Goal: Information Seeking & Learning: Learn about a topic

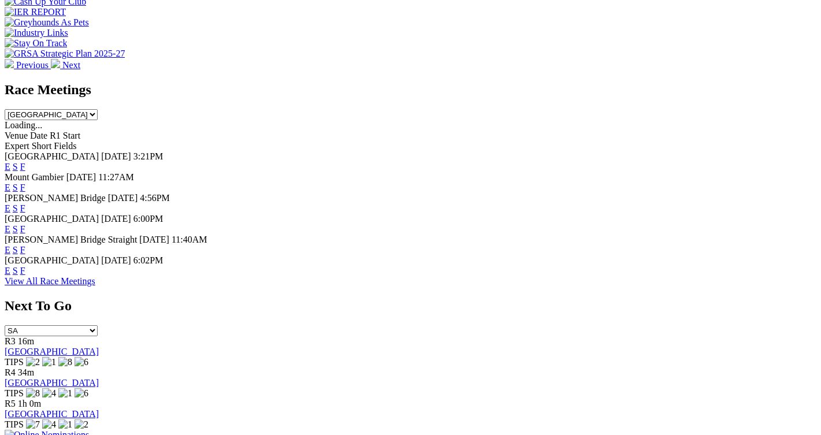
scroll to position [462, 0]
click at [25, 265] on link "F" at bounding box center [22, 270] width 5 height 10
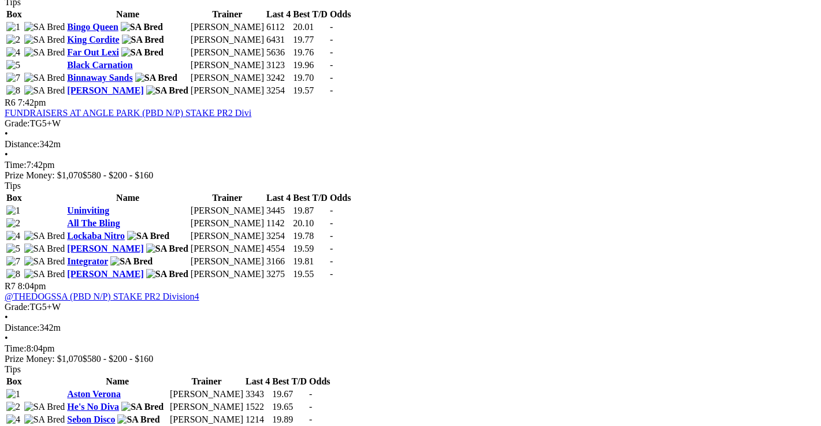
scroll to position [1445, 0]
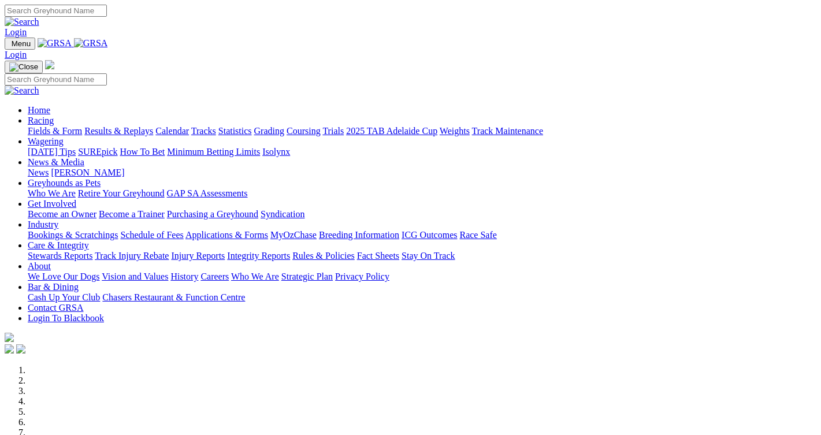
scroll to position [464, 0]
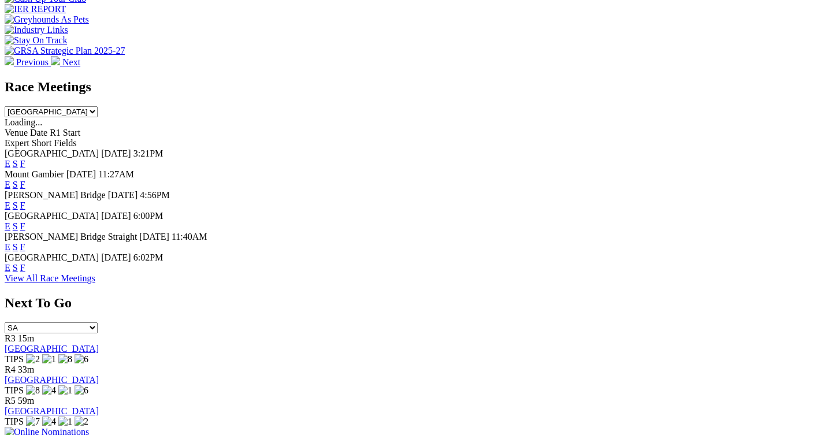
click at [25, 242] on link "F" at bounding box center [22, 247] width 5 height 10
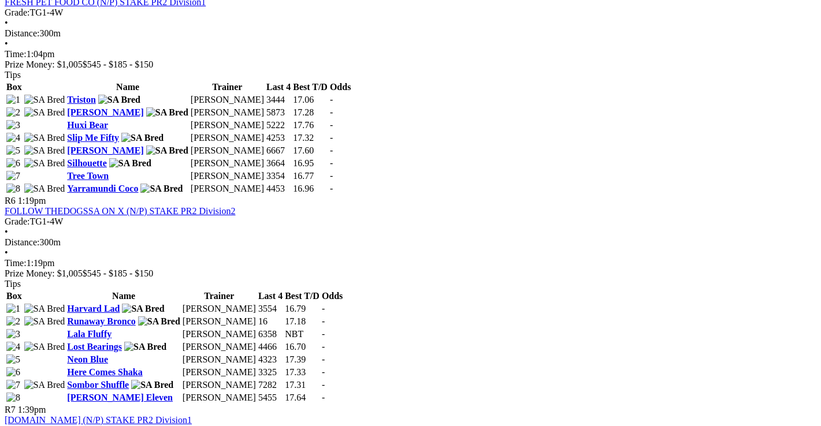
scroll to position [1329, 0]
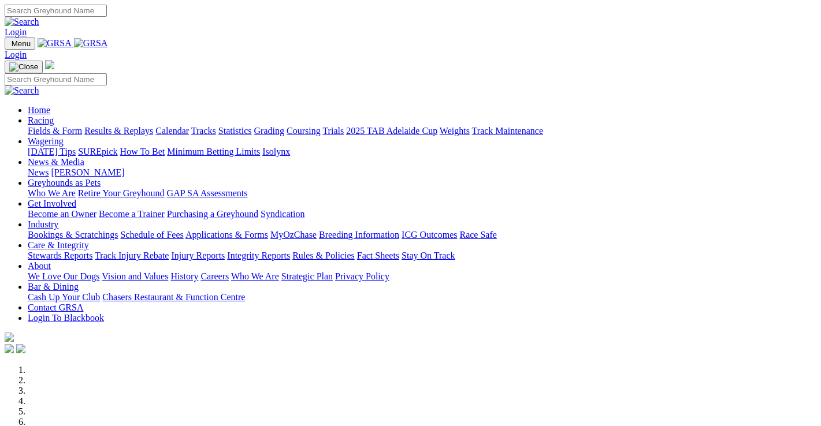
click at [150, 126] on link "Results & Replays" at bounding box center [118, 131] width 69 height 10
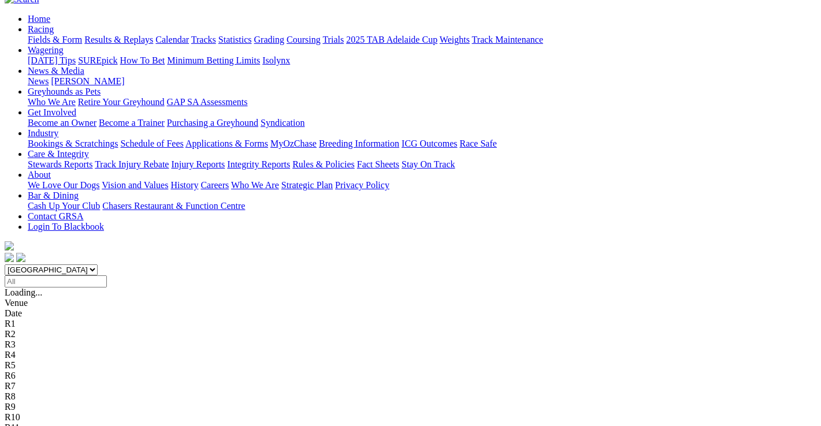
scroll to position [116, 0]
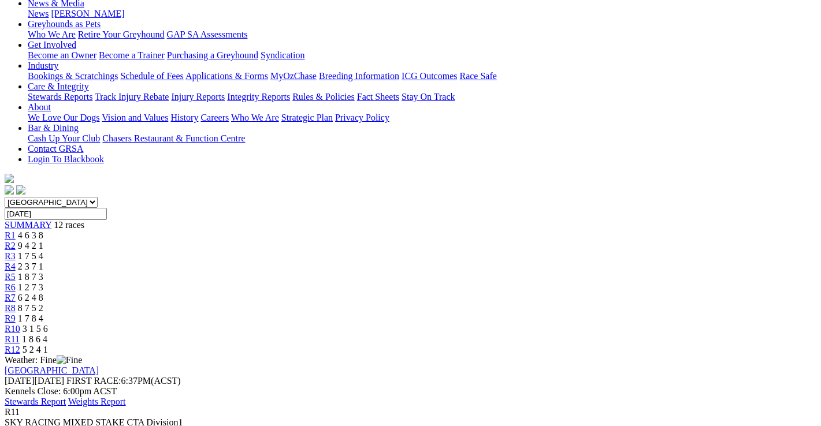
scroll to position [231, 0]
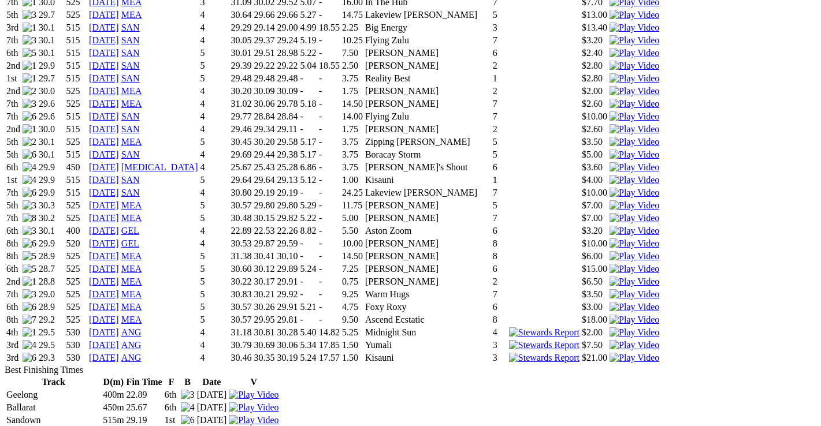
scroll to position [1271, 0]
